Goal: Information Seeking & Learning: Learn about a topic

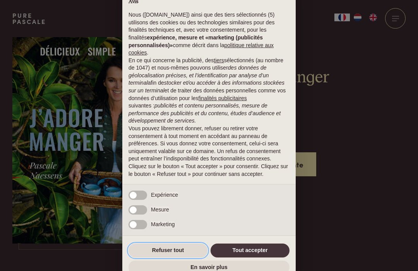
click at [175, 250] on button "Refuser tout" at bounding box center [168, 251] width 79 height 14
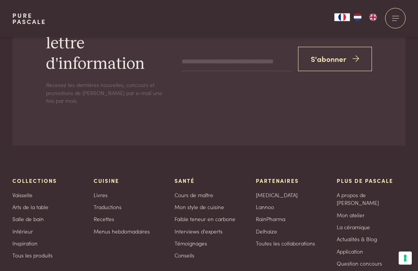
scroll to position [1890, 0]
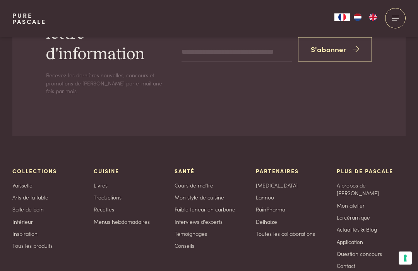
click at [201, 206] on link "Faible teneur en carbone" at bounding box center [205, 210] width 61 height 8
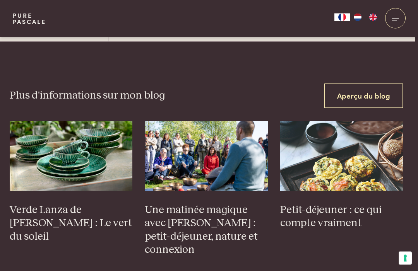
scroll to position [2528, 3]
click at [330, 204] on h3 "Petit-déjeuner : ce qui compte vraiment" at bounding box center [341, 217] width 123 height 27
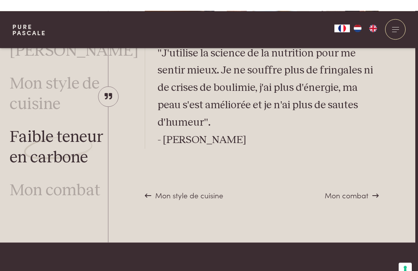
scroll to position [2326, 3]
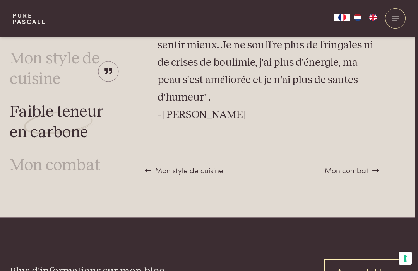
click at [342, 21] on img "FR" at bounding box center [342, 18] width 9 height 8
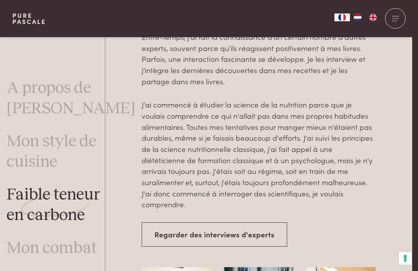
scroll to position [1979, 1]
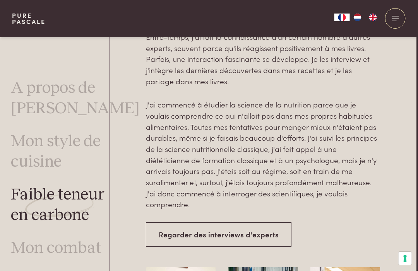
click at [80, 247] on link "Mon combat" at bounding box center [56, 249] width 91 height 21
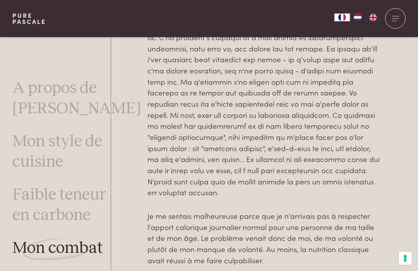
scroll to position [216, 0]
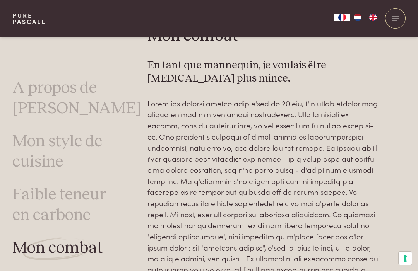
click at [51, 151] on link "Mon style de cuisine" at bounding box center [61, 152] width 98 height 41
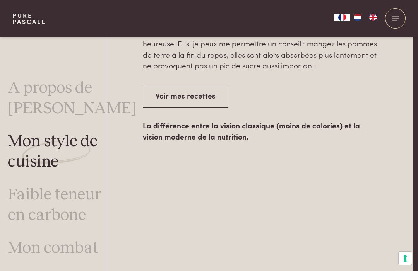
scroll to position [1254, 5]
click at [185, 89] on link "Voir mes recettes" at bounding box center [186, 96] width 86 height 24
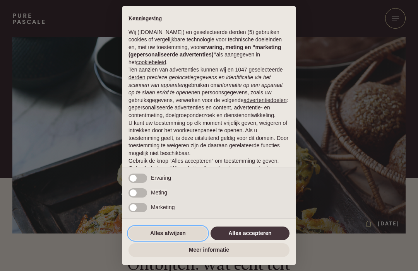
click at [164, 233] on button "Alles afwijzen" at bounding box center [168, 234] width 79 height 14
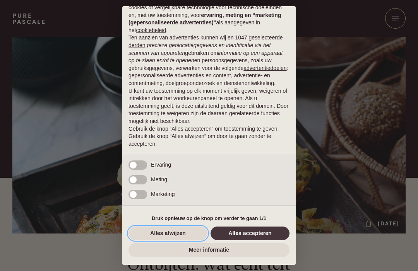
click at [169, 233] on button "Alles afwijzen" at bounding box center [168, 234] width 79 height 14
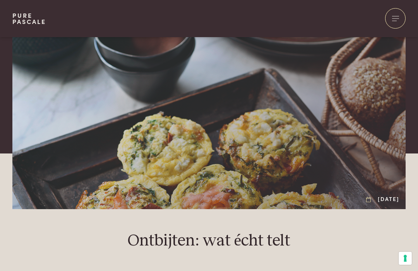
scroll to position [0, 0]
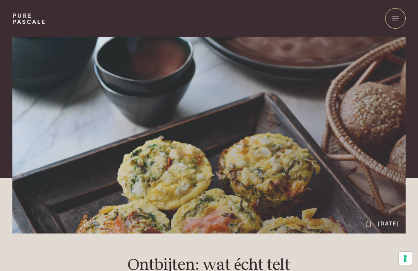
click at [395, 22] on div at bounding box center [395, 18] width 21 height 21
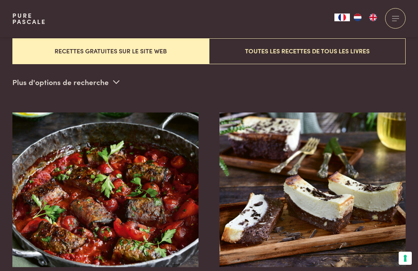
scroll to position [249, 0]
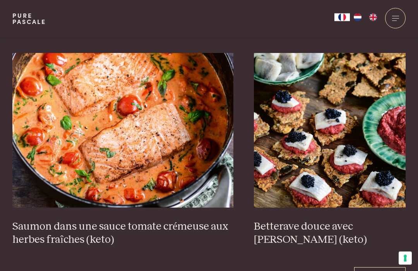
scroll to position [1368, 0]
click at [55, 220] on h3 "Saumon dans une sauce tomate crémeuse aux herbes fraîches (keto)" at bounding box center [122, 233] width 221 height 27
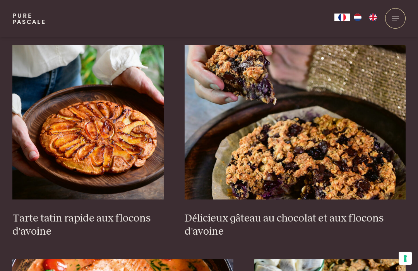
scroll to position [1160, 0]
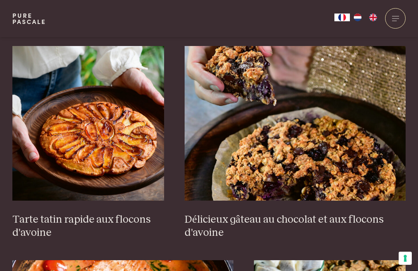
click at [75, 213] on h3 "Tarte tatin rapide aux flocons d'avoine" at bounding box center [88, 226] width 152 height 27
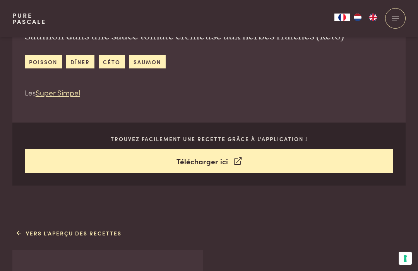
scroll to position [281, 0]
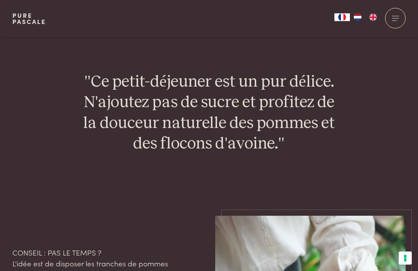
scroll to position [1112, 0]
